Goal: Find specific page/section: Find specific page/section

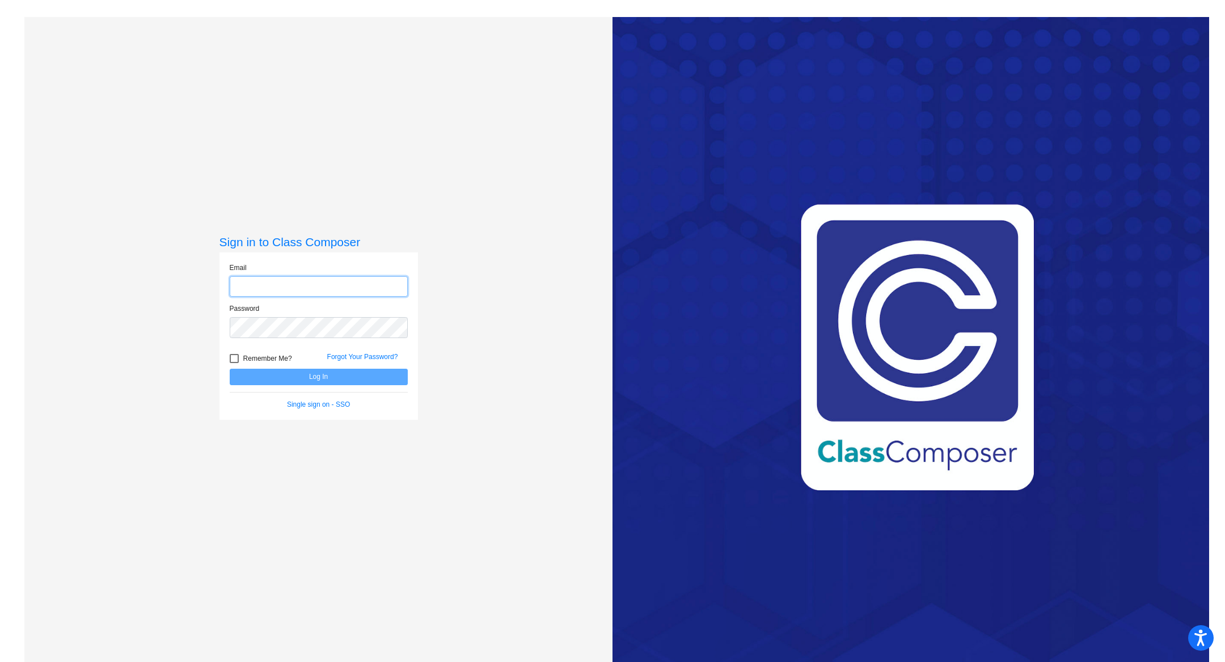
type input "[EMAIL_ADDRESS][PERSON_NAME][DOMAIN_NAME]"
click at [347, 371] on button "Log In" at bounding box center [319, 377] width 178 height 16
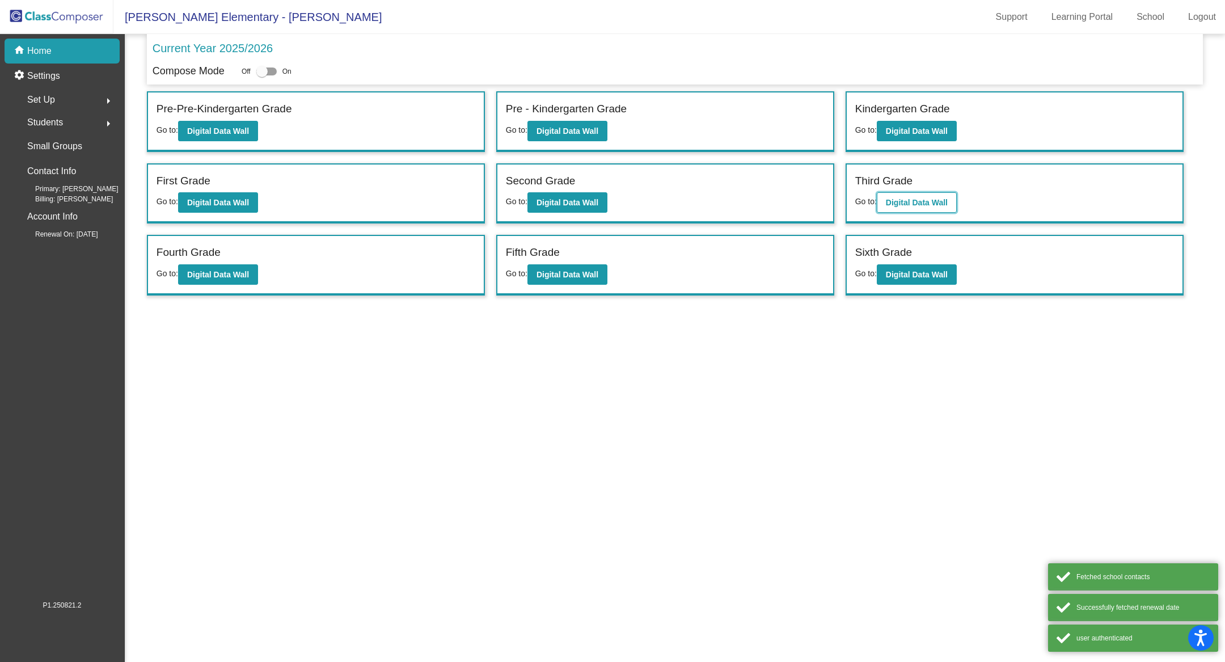
click at [933, 200] on b "Digital Data Wall" at bounding box center [917, 202] width 62 height 9
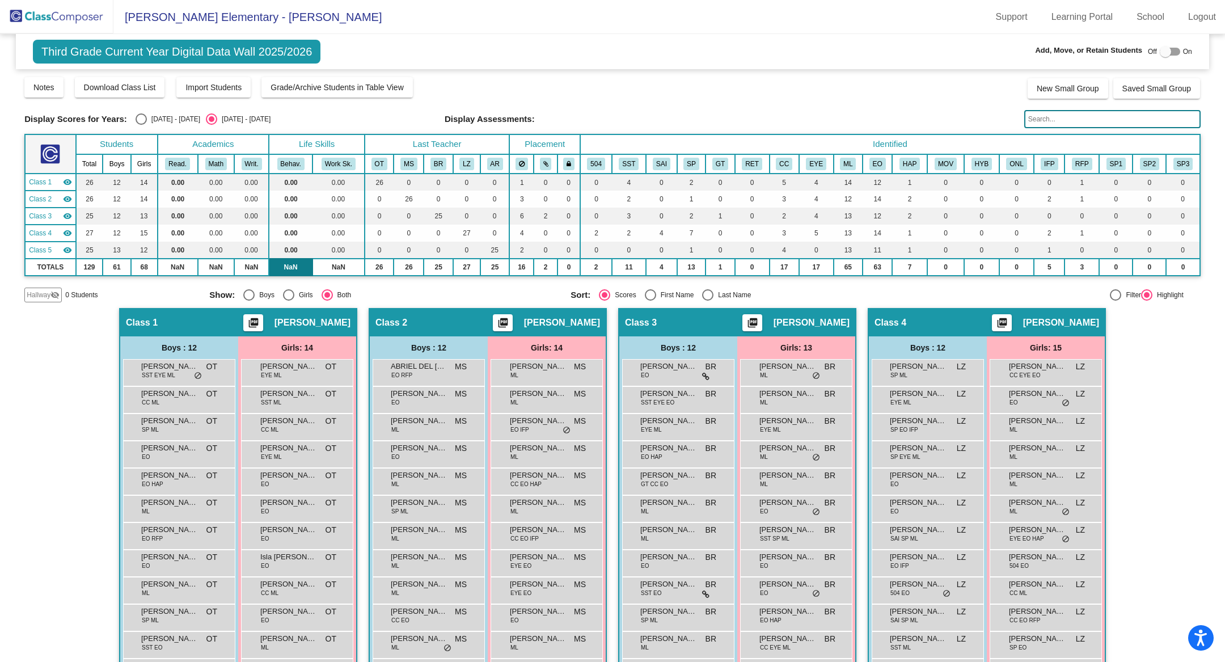
click at [306, 269] on td "NaN" at bounding box center [291, 267] width 44 height 17
click at [297, 291] on div "Girls" at bounding box center [303, 295] width 19 height 10
click at [289, 301] on input "Girls" at bounding box center [288, 301] width 1 height 1
radio input "true"
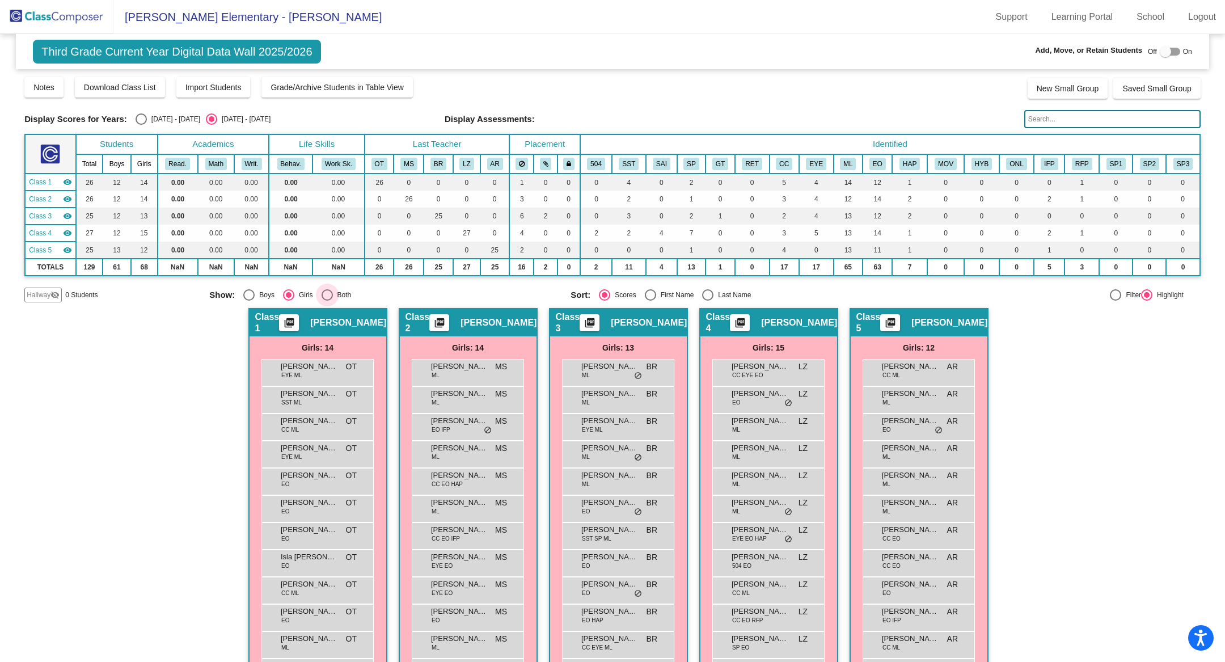
click at [338, 297] on div "Both" at bounding box center [342, 295] width 19 height 10
click at [327, 301] on input "Both" at bounding box center [327, 301] width 1 height 1
radio input "true"
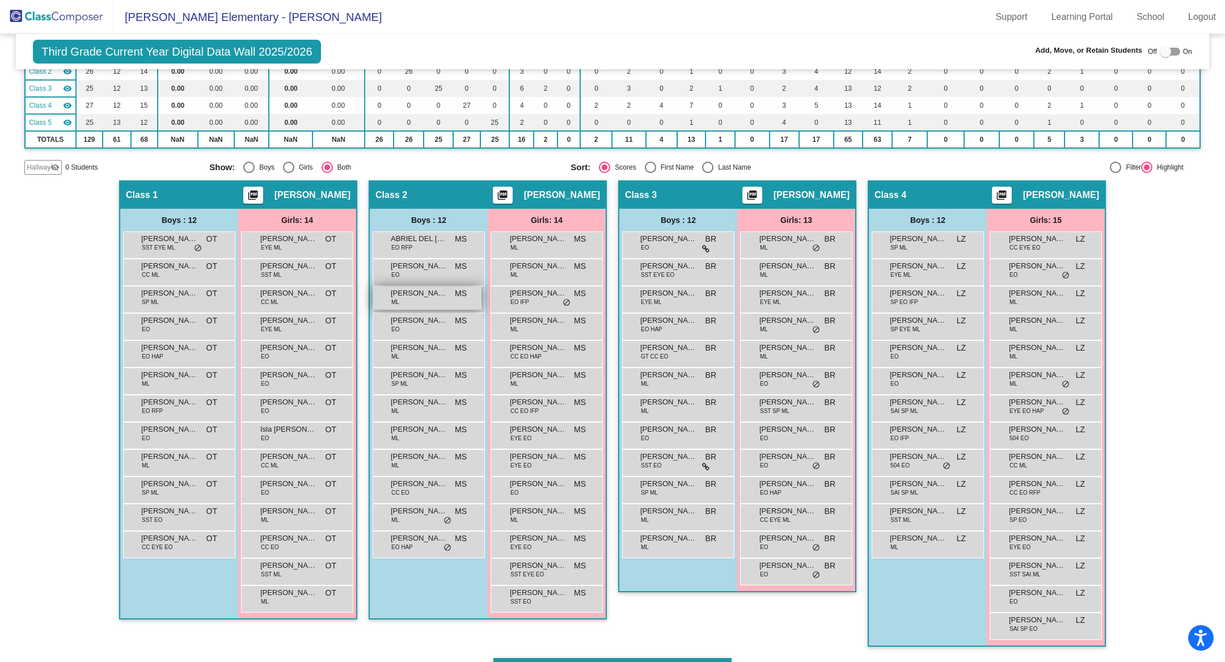
scroll to position [125, 0]
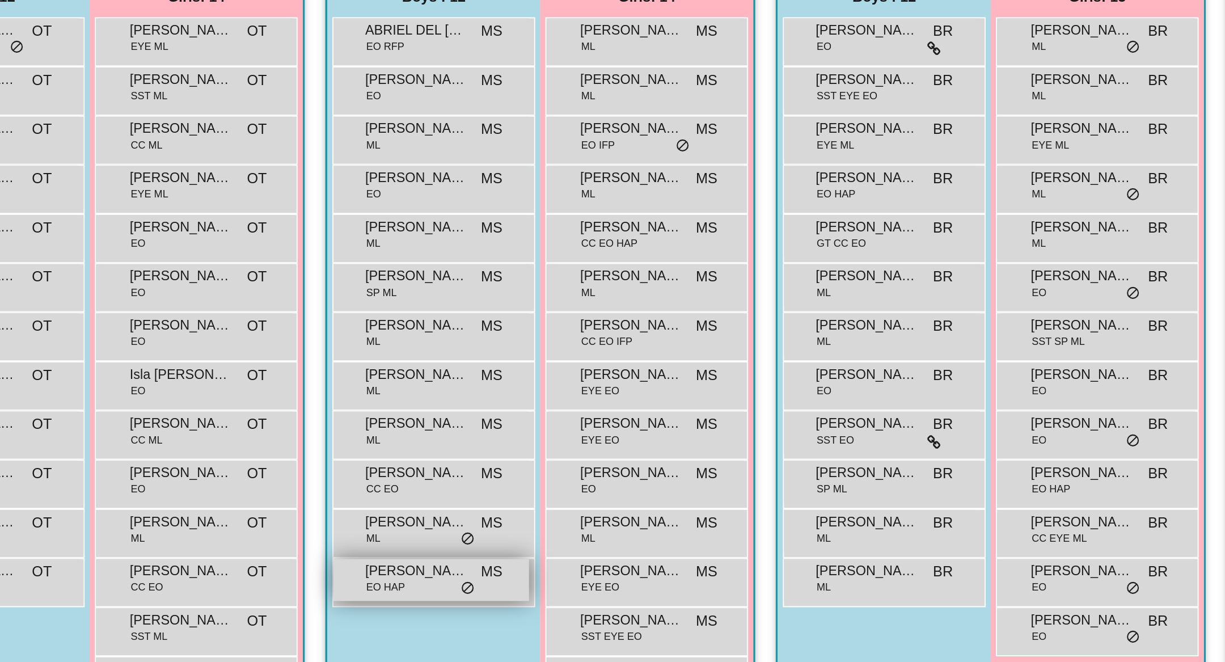
click at [404, 550] on span "EO HAP" at bounding box center [402, 549] width 22 height 9
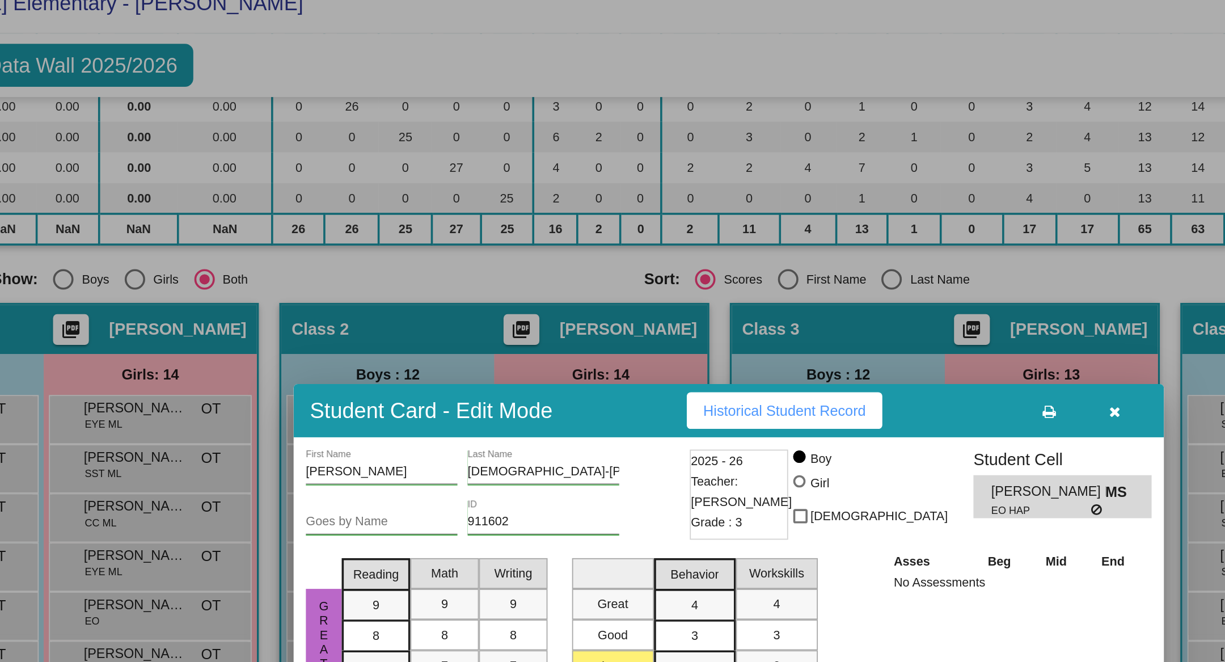
drag, startPoint x: 508, startPoint y: 378, endPoint x: 537, endPoint y: 242, distance: 139.1
click at [539, 248] on div "Student Card - Edit Mode Historical Student Record" at bounding box center [617, 242] width 482 height 29
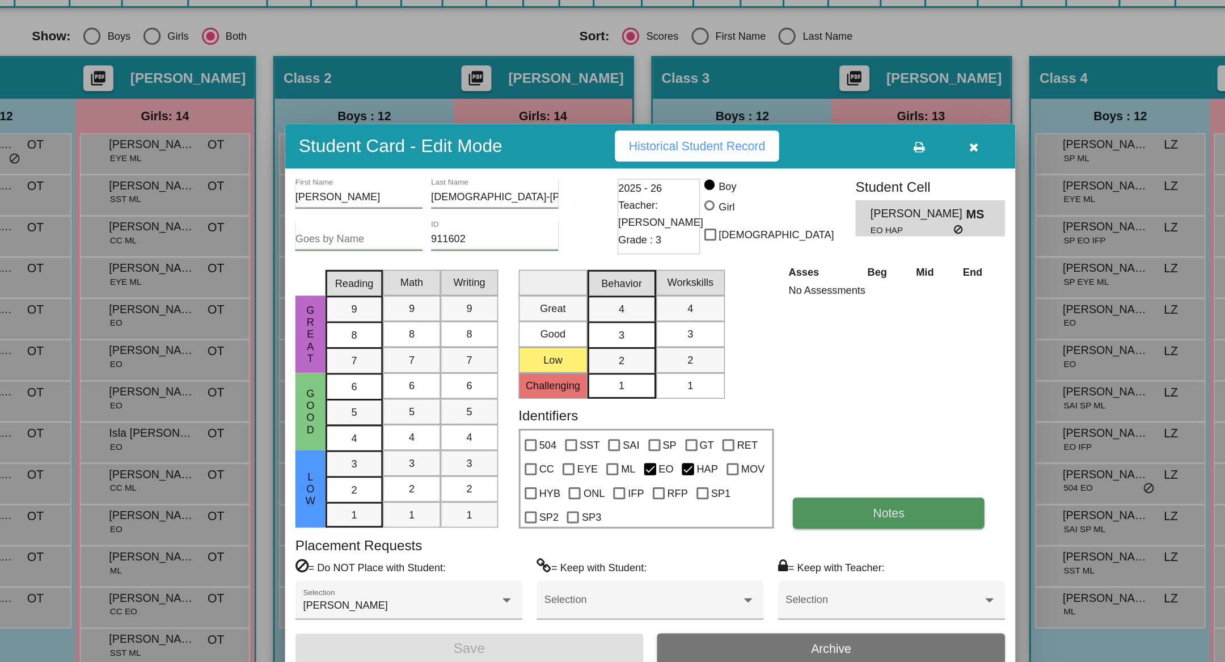
click at [769, 484] on span "Notes" at bounding box center [774, 484] width 21 height 9
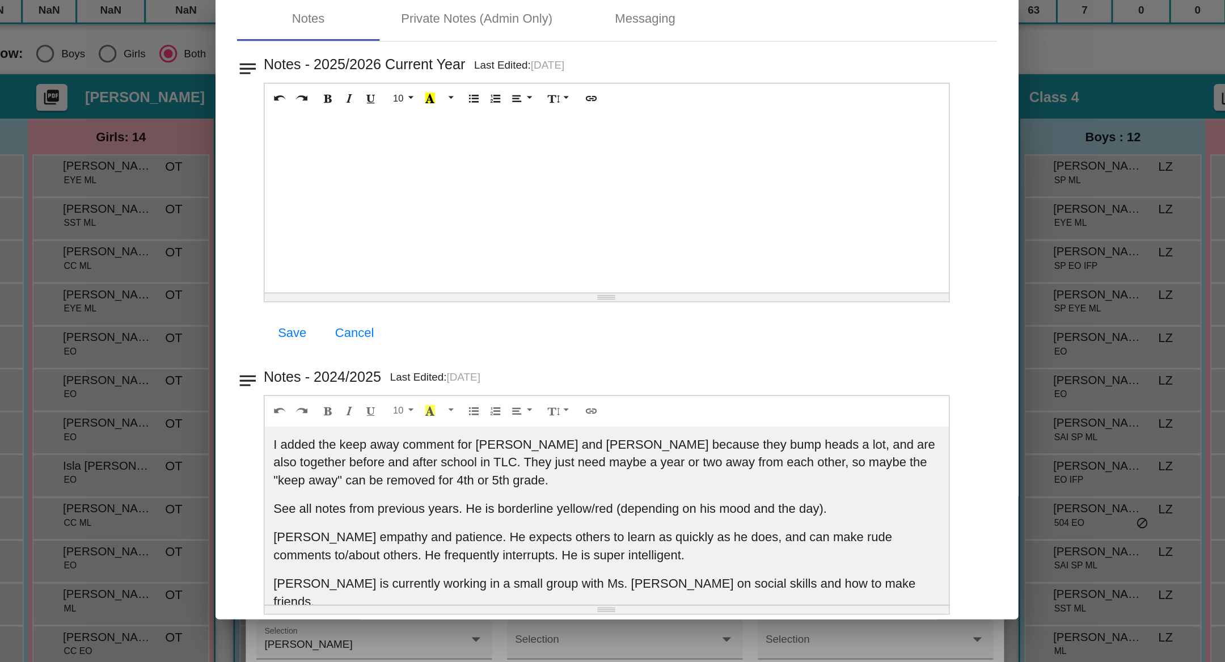
scroll to position [0, 0]
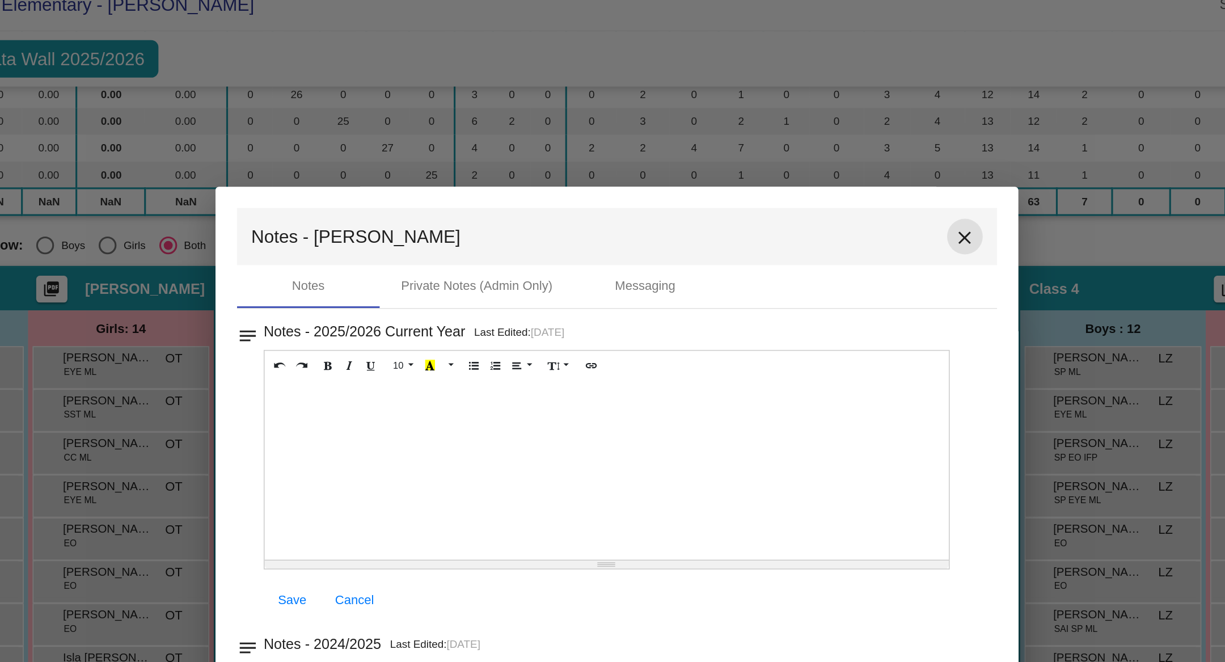
click at [828, 164] on mat-icon "close" at bounding box center [834, 165] width 14 height 14
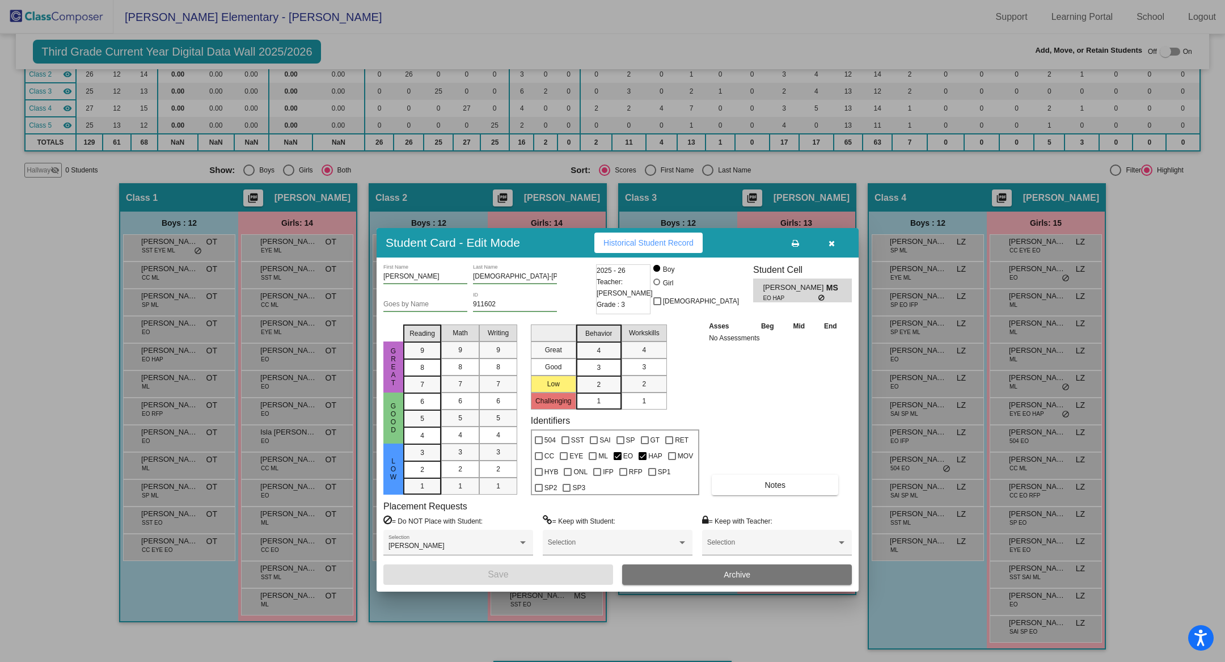
click at [829, 239] on icon "button" at bounding box center [831, 243] width 6 height 8
